Goal: Task Accomplishment & Management: Use online tool/utility

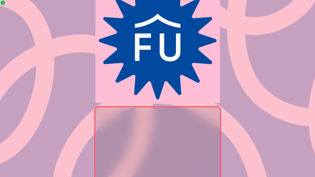
scroll to position [106, 0]
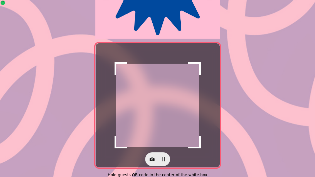
click at [148, 157] on button "button" at bounding box center [152, 159] width 11 height 11
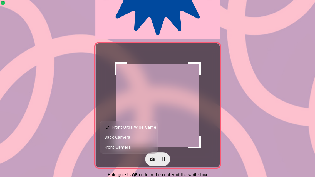
click at [128, 135] on span "Back Camera" at bounding box center [118, 137] width 26 height 7
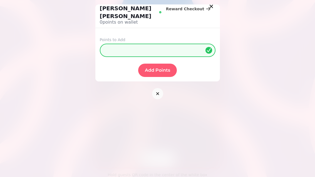
click at [123, 46] on input "*" at bounding box center [158, 50] width 116 height 13
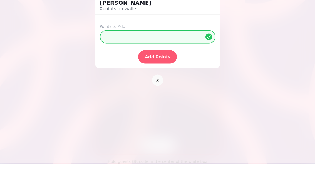
click at [121, 44] on input "*" at bounding box center [158, 50] width 116 height 13
type input "**"
click at [167, 64] on button "Add Points" at bounding box center [157, 70] width 39 height 13
